Goal: Task Accomplishment & Management: Use online tool/utility

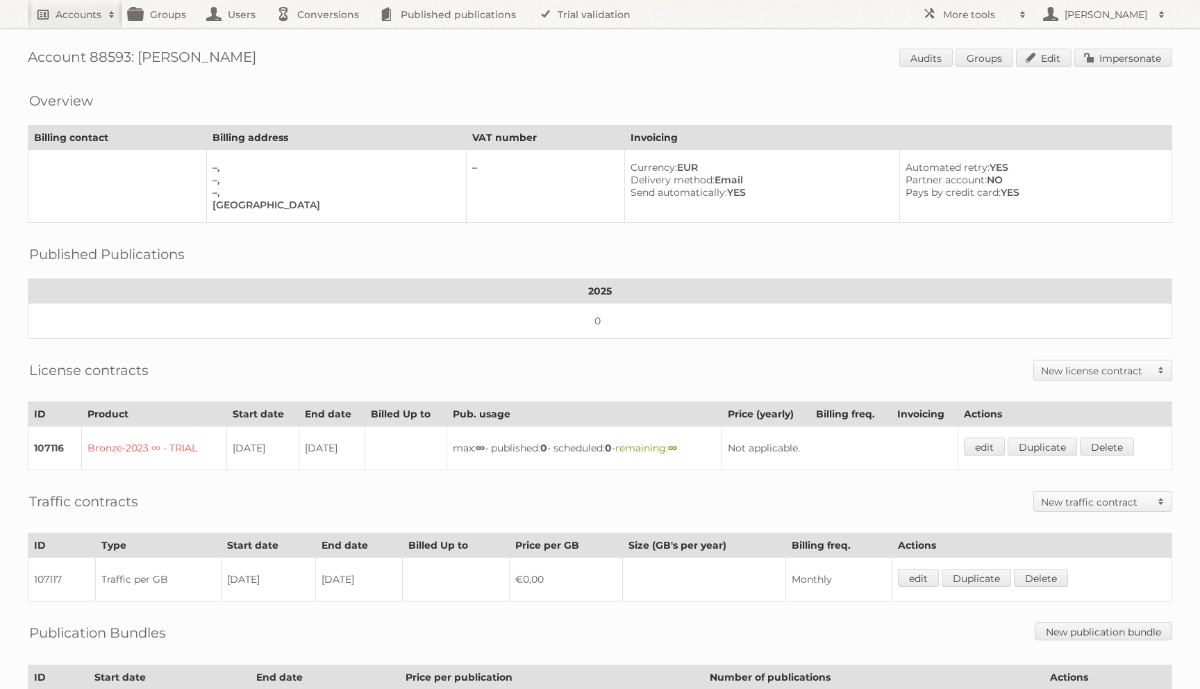
click at [81, 19] on h2 "Accounts" at bounding box center [79, 15] width 46 height 14
type input"] "alimerka"
click at [320, 35] on input "Search" at bounding box center [330, 45] width 21 height 21
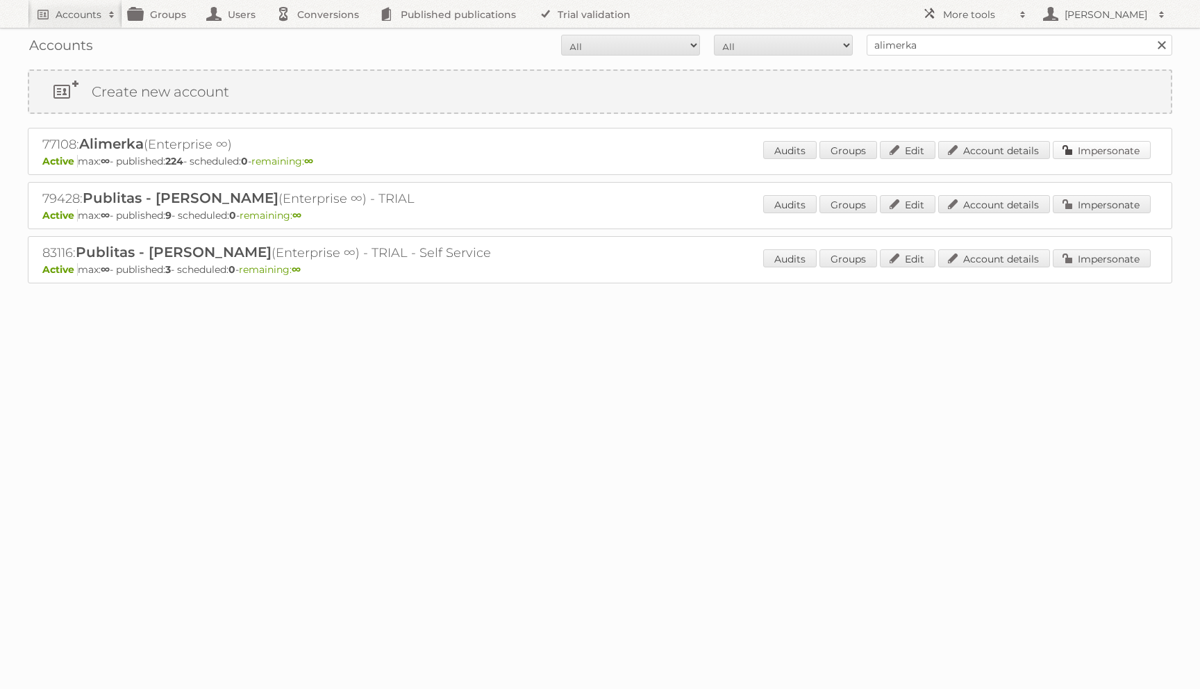
click at [1101, 150] on link "Impersonate" at bounding box center [1102, 150] width 98 height 18
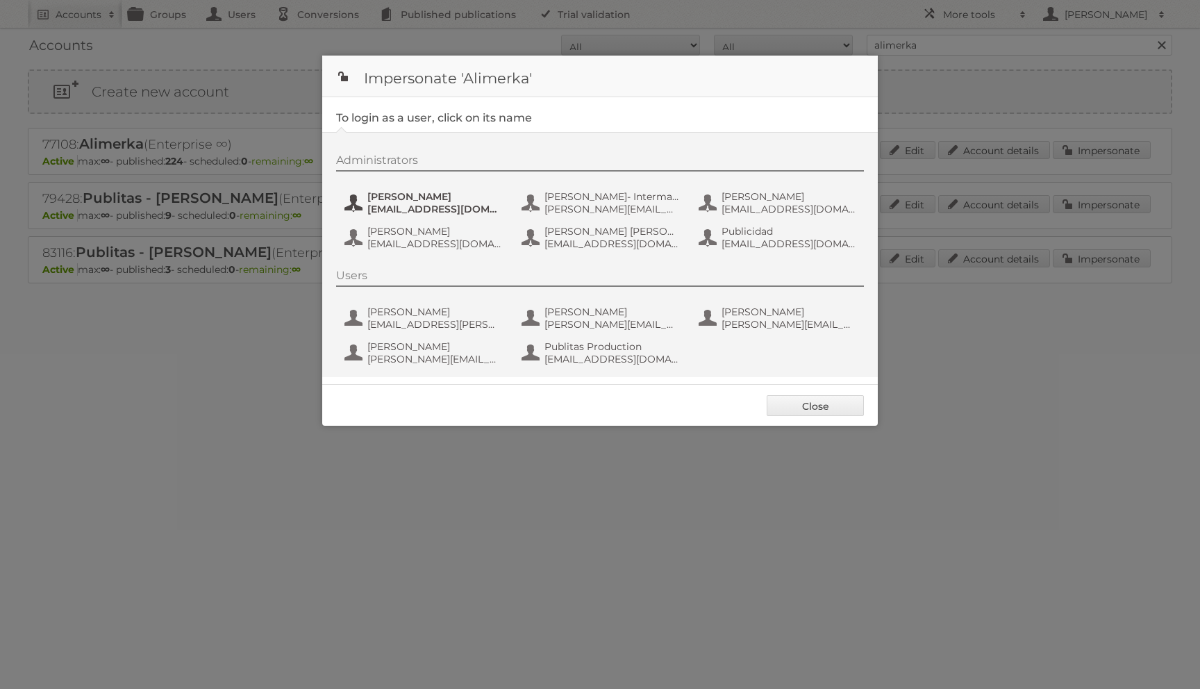
click at [429, 192] on span "[PERSON_NAME]" at bounding box center [434, 196] width 135 height 13
